Goal: Complete application form

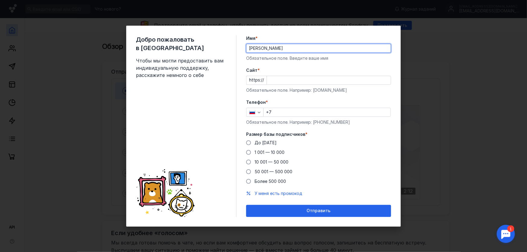
click at [449, 86] on div "Добро пожаловать в Sendsay Чтобы мы могли предоставить вам индивидуальную подде…" at bounding box center [263, 126] width 527 height 252
click at [451, 92] on div "Добро пожаловать в Sendsay Чтобы мы могли предоставить вам индивидуальную подде…" at bounding box center [263, 126] width 527 height 252
type input "[PERSON_NAME]"
click at [303, 76] on input "Cайт *" at bounding box center [329, 80] width 124 height 8
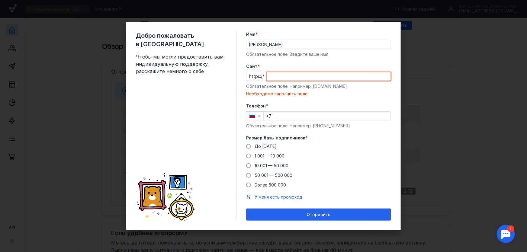
click at [311, 118] on input "+7" at bounding box center [327, 116] width 127 height 8
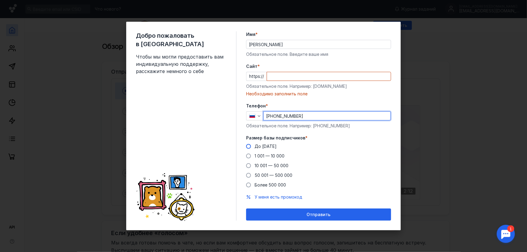
type input "[PHONE_NUMBER]"
click at [248, 146] on span at bounding box center [248, 146] width 5 height 5
click at [0, 0] on input "До [DATE]" at bounding box center [0, 0] width 0 height 0
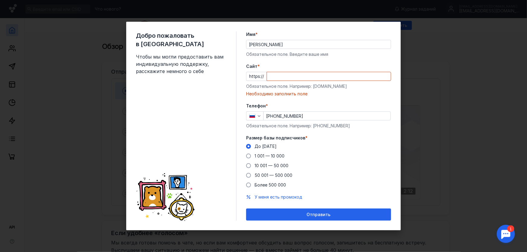
click at [295, 78] on input "Cайт *" at bounding box center [329, 76] width 124 height 8
paste input "[DOMAIN_NAME][URL]"
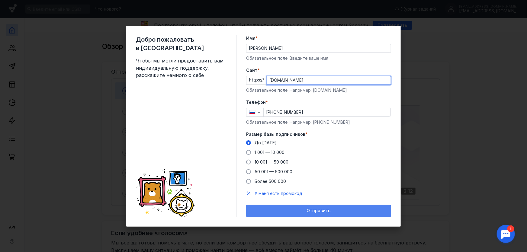
type input "[DOMAIN_NAME]"
click at [319, 210] on span "Отправить" at bounding box center [319, 210] width 24 height 5
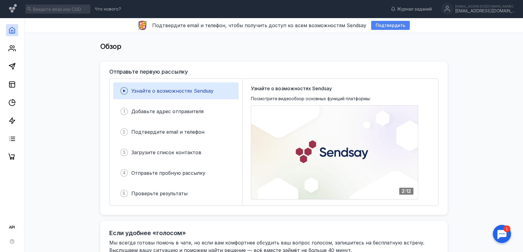
click at [383, 25] on span "Подтвердить" at bounding box center [391, 25] width 30 height 5
